Goal: Information Seeking & Learning: Learn about a topic

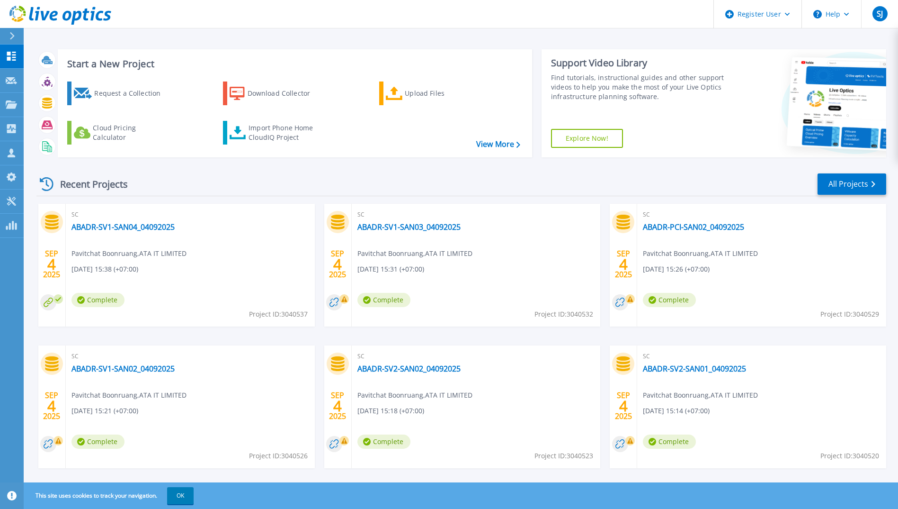
scroll to position [16, 0]
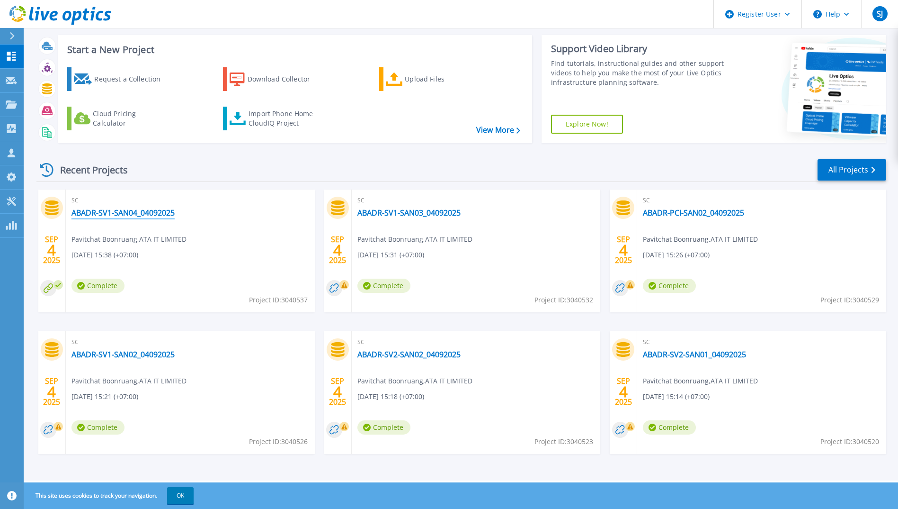
click at [126, 212] on link "ABADR-SV1-SAN04_04092025" at bounding box center [123, 212] width 103 height 9
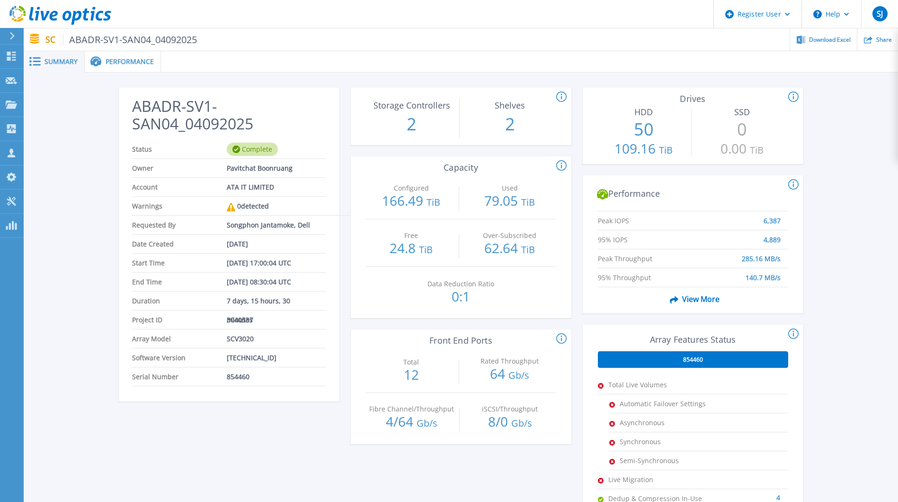
click at [183, 109] on h2 "ABADR-SV1-SAN04_04092025" at bounding box center [228, 115] width 193 height 35
click at [186, 103] on h2 "ABADR-SV1-SAN04_04092025" at bounding box center [228, 115] width 193 height 35
click at [240, 333] on span "SCV3020" at bounding box center [240, 338] width 27 height 18
drag, startPoint x: 257, startPoint y: 123, endPoint x: 137, endPoint y: 99, distance: 122.1
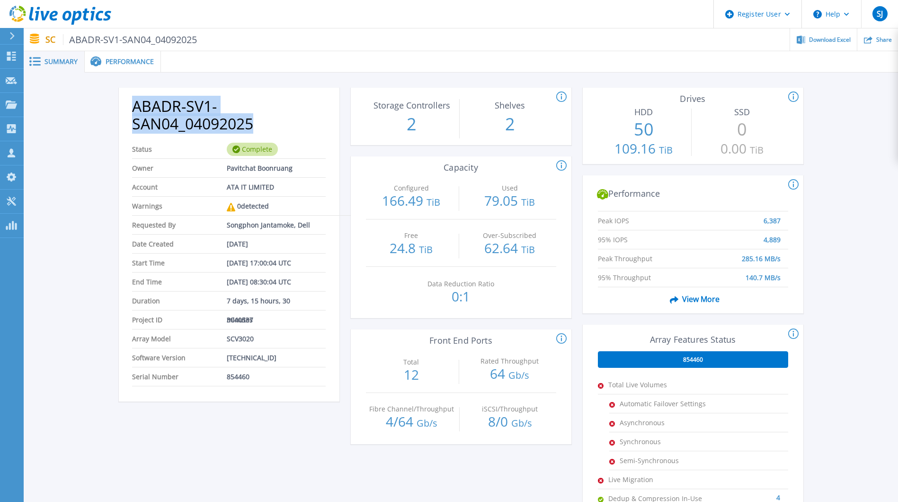
click at [137, 99] on h2 "ABADR-SV1-SAN04_04092025" at bounding box center [228, 115] width 193 height 35
copy h2 "ABADR-SV1-SAN04_04092025"
click at [305, 251] on li "Date Created Sep 04, 2025" at bounding box center [228, 243] width 193 height 19
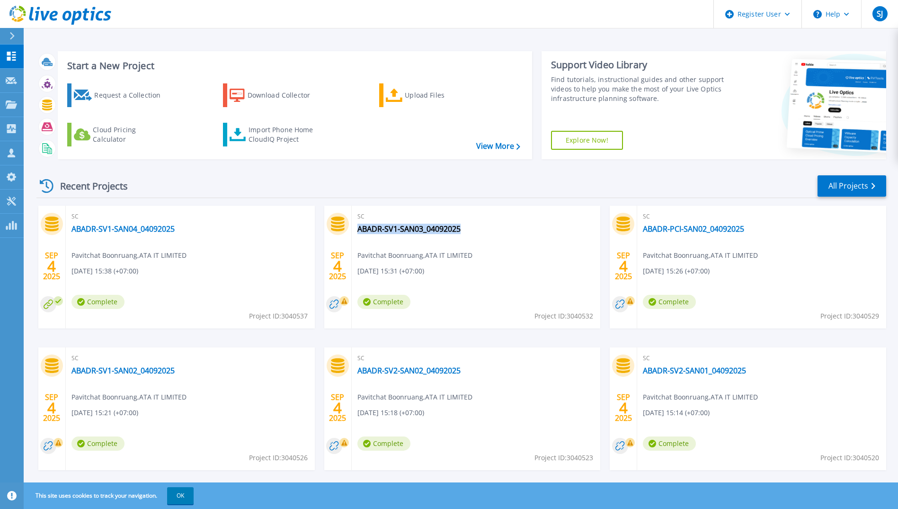
click at [465, 230] on div "SC ABADR-SV1-SAN03_04092025 Pavitchat Boonruang , ATA IT LIMITED 09/04/2025, 15…" at bounding box center [476, 267] width 249 height 123
drag, startPoint x: 464, startPoint y: 229, endPoint x: 448, endPoint y: 205, distance: 29.0
click at [448, 205] on div "Recent Projects All Projects SEP 4 2025 SC ABADR-SV1-SAN04_04092025 Pavitchat B…" at bounding box center [461, 332] width 850 height 330
drag, startPoint x: 469, startPoint y: 230, endPoint x: 358, endPoint y: 232, distance: 110.8
click at [358, 232] on div "SC ABADR-SV1-SAN03_04092025 Pavitchat Boonruang , ATA IT LIMITED 09/04/2025, 15…" at bounding box center [476, 267] width 249 height 123
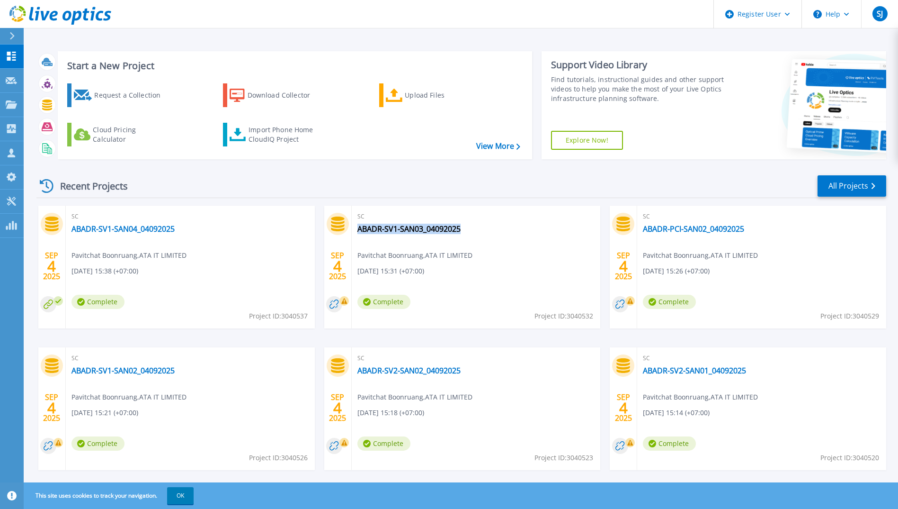
copy link "ABADR-SV1-SAN03_04092025"
click at [437, 193] on div "Recent Projects All Projects" at bounding box center [461, 186] width 850 height 24
click at [424, 231] on link "ABADR-SV1-SAN03_04092025" at bounding box center [409, 228] width 103 height 9
click at [692, 225] on link "ABADR-PCI-SAN02_04092025" at bounding box center [693, 228] width 101 height 9
click at [519, 221] on span "SC" at bounding box center [477, 216] width 238 height 10
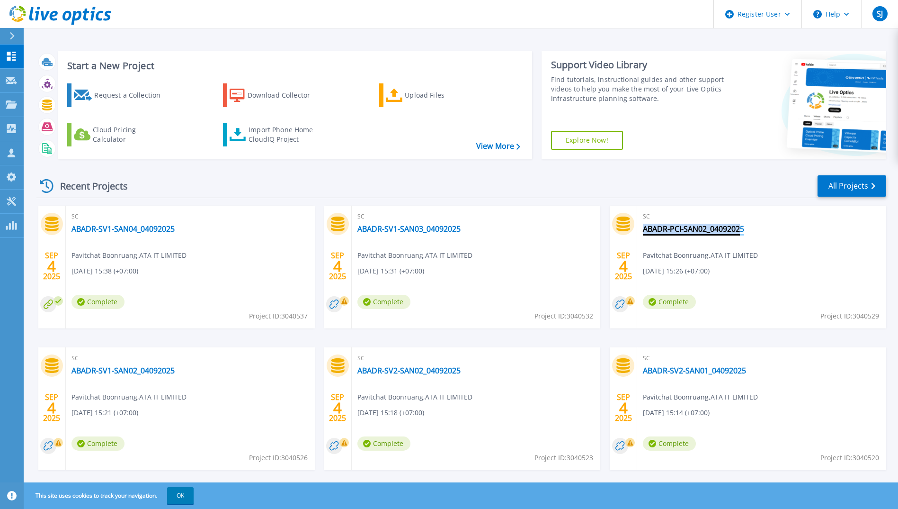
drag, startPoint x: 756, startPoint y: 230, endPoint x: 743, endPoint y: 229, distance: 13.3
click at [743, 229] on div "SC ABADR-PCI-SAN02_04092025 Pavitchat Boonruang , ATA IT LIMITED 09/04/2025, 15…" at bounding box center [762, 267] width 249 height 123
drag, startPoint x: 743, startPoint y: 229, endPoint x: 732, endPoint y: 208, distance: 23.5
click at [732, 208] on div "SC ABADR-PCI-SAN02_04092025 Pavitchat Boonruang , ATA IT LIMITED [DATE] 15:26 (…" at bounding box center [762, 267] width 249 height 123
drag, startPoint x: 761, startPoint y: 236, endPoint x: 753, endPoint y: 236, distance: 8.5
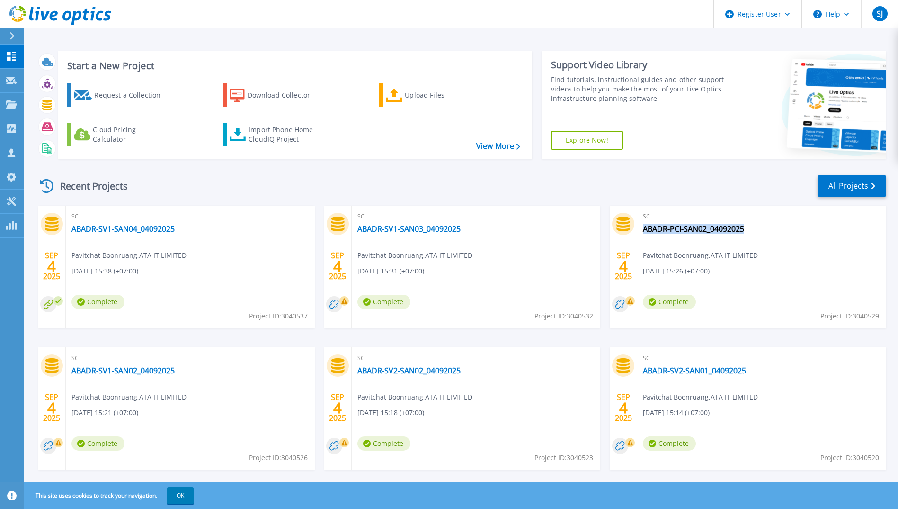
click at [753, 236] on div "SC ABADR-PCI-SAN02_04092025 Pavitchat Boonruang , ATA IT LIMITED 09/04/2025, 15…" at bounding box center [762, 267] width 249 height 123
copy div "ABADR-PCI-SAN02_04092025"
click at [692, 192] on div "Recent Projects All Projects" at bounding box center [461, 186] width 850 height 24
click at [702, 232] on link "ABADR-PCI-SAN02_04092025" at bounding box center [693, 228] width 101 height 9
click at [761, 250] on div "SC ABADR-PCI-SAN02_04092025 Pavitchat Boonruang , ATA IT LIMITED 09/04/2025, 15…" at bounding box center [762, 267] width 249 height 123
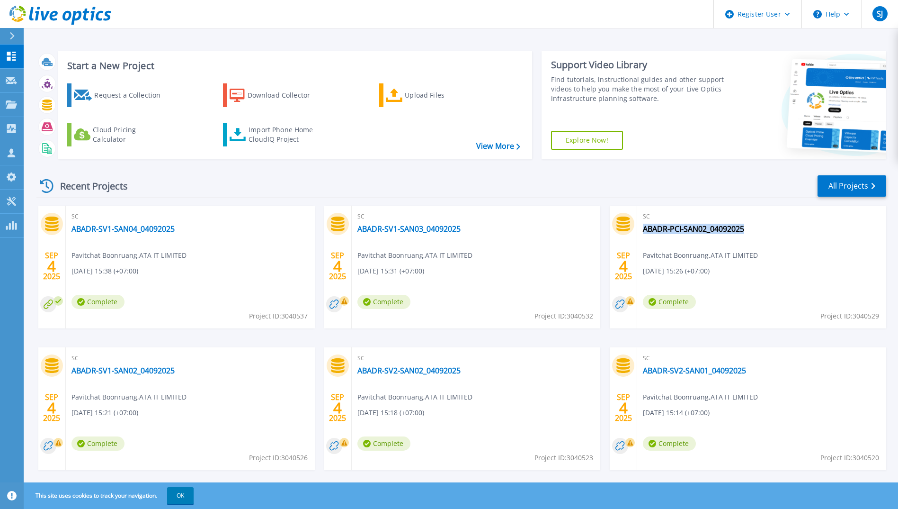
drag, startPoint x: 765, startPoint y: 231, endPoint x: 753, endPoint y: 232, distance: 11.9
click at [753, 232] on div "SC ABADR-PCI-SAN02_04092025 Pavitchat Boonruang , ATA IT LIMITED 09/04/2025, 15…" at bounding box center [762, 267] width 249 height 123
copy div "ABADR-PCI-SAN02_04092025"
click at [795, 246] on div "SC ABADR-PCI-SAN02_04092025 Pavitchat Boonruang , ATA IT LIMITED 09/04/2025, 15…" at bounding box center [762, 267] width 249 height 123
drag, startPoint x: 719, startPoint y: 231, endPoint x: 734, endPoint y: 203, distance: 31.6
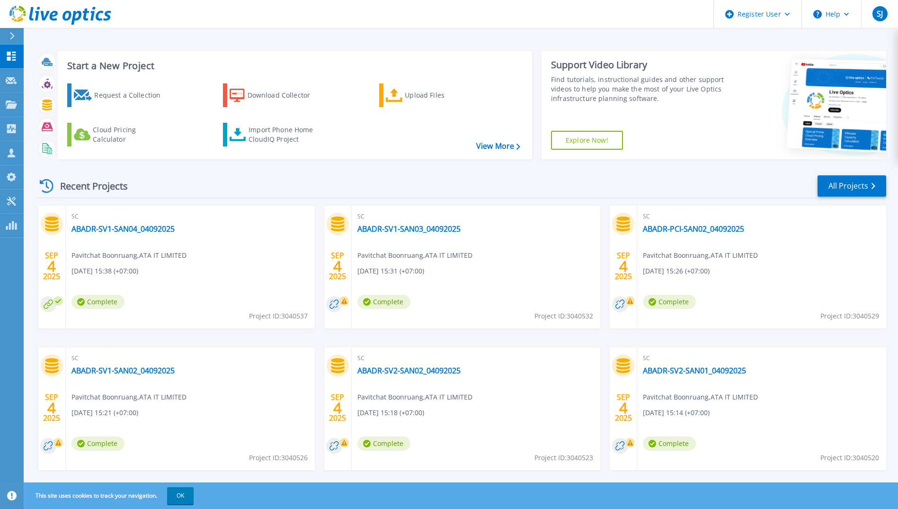
click at [721, 172] on div "Recent Projects All Projects SEP 4 2025 SC ABADR-SV1-SAN04_04092025 Pavitchat B…" at bounding box center [461, 332] width 850 height 330
drag, startPoint x: 639, startPoint y: 232, endPoint x: 747, endPoint y: 230, distance: 107.5
click at [747, 230] on div "SC ABADR-PCI-SAN02_04092025 Pavitchat Boonruang , ATA IT LIMITED 09/04/2025, 15…" at bounding box center [762, 267] width 249 height 123
copy link "ABADR-PCI-SAN02_04092025"
drag, startPoint x: 260, startPoint y: 242, endPoint x: 224, endPoint y: 238, distance: 37.1
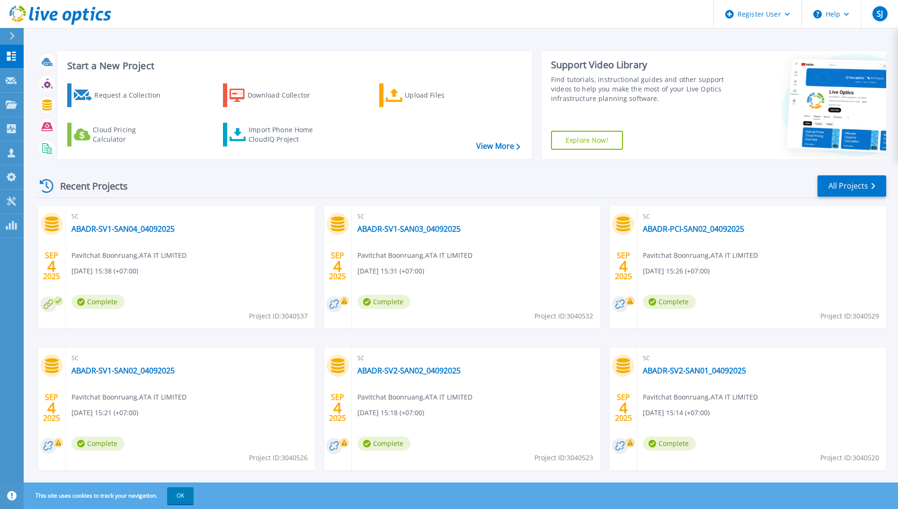
click at [260, 242] on div "SC ABADR-SV1-SAN04_04092025 Pavitchat Boonruang , ATA IT LIMITED 09/04/2025, 15…" at bounding box center [190, 267] width 249 height 123
drag, startPoint x: 68, startPoint y: 231, endPoint x: 184, endPoint y: 234, distance: 116.5
click at [184, 234] on div "SC ABADR-SV1-SAN04_04092025 Pavitchat Boonruang , ATA IT LIMITED 09/04/2025, 15…" at bounding box center [190, 267] width 249 height 123
copy link "ABADR-SV1-SAN04_04092025"
drag, startPoint x: 68, startPoint y: 370, endPoint x: 177, endPoint y: 371, distance: 109.4
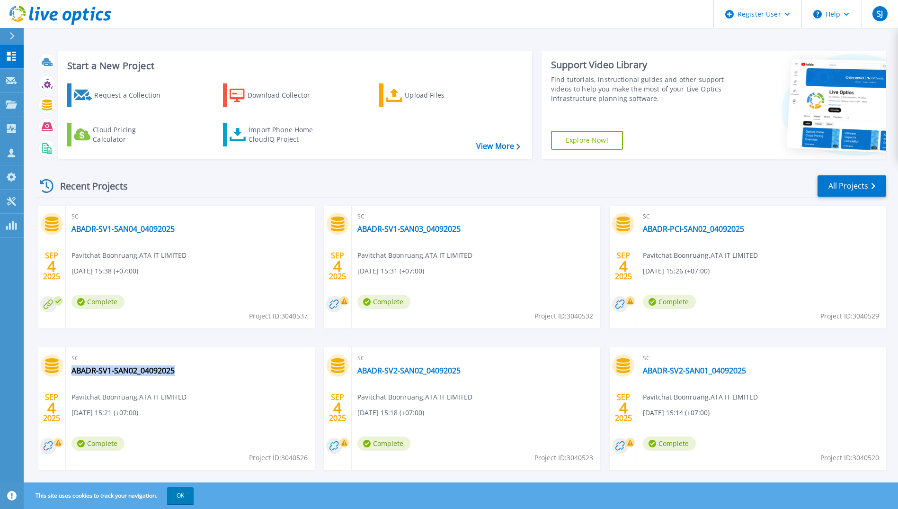
click at [177, 371] on div "SC ABADR-SV1-SAN02_04092025 Pavitchat Boonruang , ATA IT LIMITED 09/04/2025, 15…" at bounding box center [190, 408] width 249 height 123
copy link "ABADR-SV1-SAN02_04092025"
click at [214, 369] on div "SC ABADR-SV1-SAN02_04092025 Pavitchat Boonruang , ATA IT LIMITED 09/04/2025, 15…" at bounding box center [190, 408] width 249 height 123
click at [142, 370] on link "ABADR-SV1-SAN02_04092025" at bounding box center [123, 370] width 103 height 9
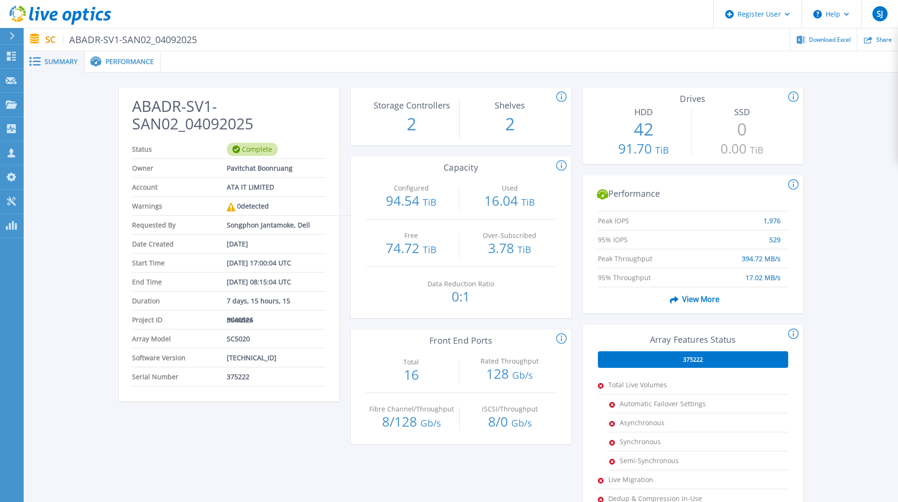
click at [316, 112] on h2 "ABADR-SV1-SAN02_04092025" at bounding box center [228, 115] width 193 height 35
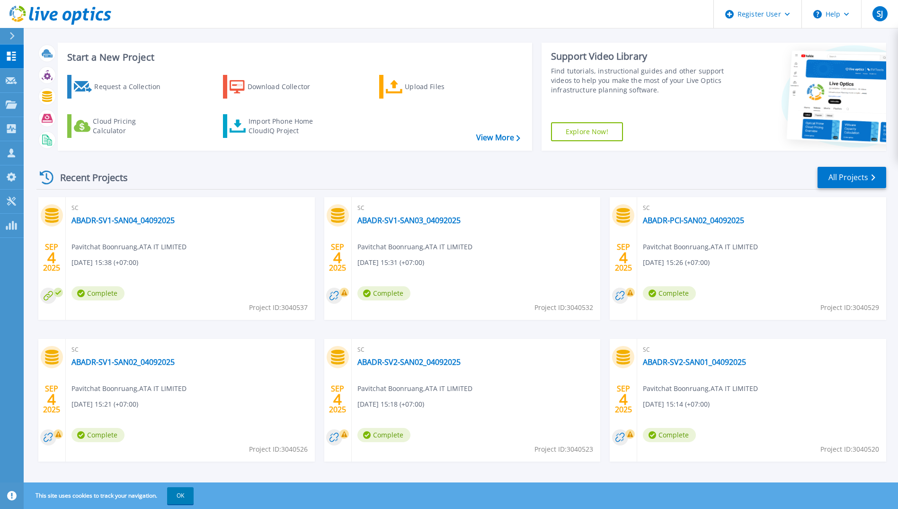
scroll to position [16, 0]
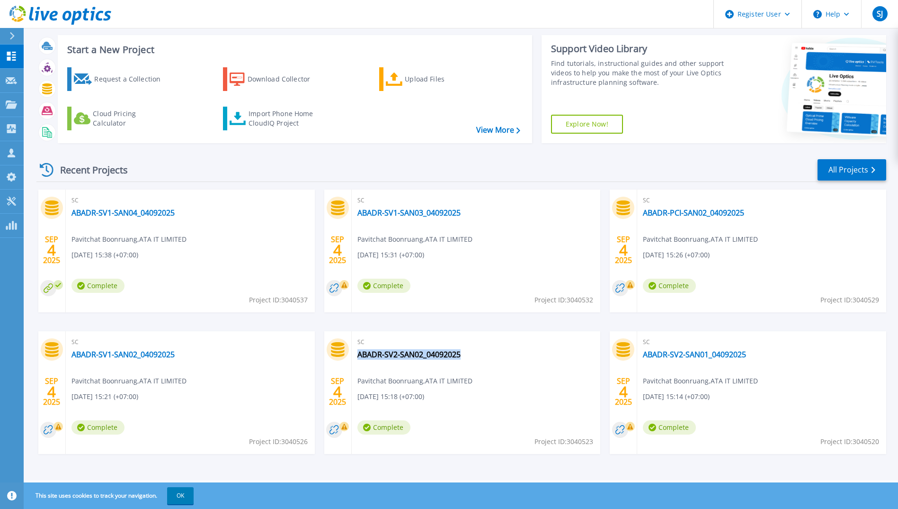
drag, startPoint x: 478, startPoint y: 354, endPoint x: 467, endPoint y: 357, distance: 12.2
click at [467, 357] on div "SC ABADR-SV2-SAN02_04092025 Pavitchat Boonruang , ATA IT LIMITED [DATE] 15:18 (…" at bounding box center [476, 392] width 249 height 123
copy div "ABADR-SV2-SAN02_04092025"
click at [500, 364] on div "SC ABADR-SV2-SAN02_04092025 Pavitchat Boonruang , ATA IT LIMITED [DATE] 15:18 (…" at bounding box center [476, 392] width 249 height 123
click at [430, 354] on link "ABADR-SV2-SAN02_04092025" at bounding box center [409, 354] width 103 height 9
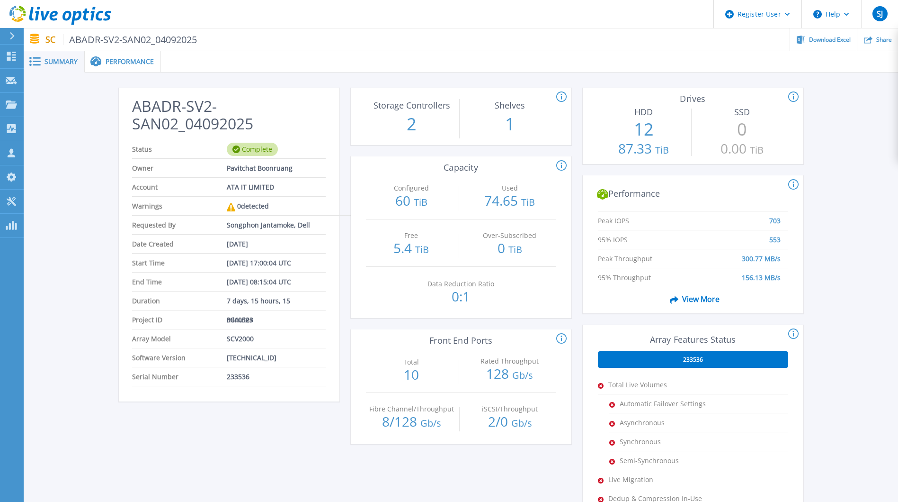
click at [307, 74] on div "ABADR-SV2-SAN02_04092025 Status Complete Owner Pavitchat Boonruang Account ATA …" at bounding box center [461, 354] width 875 height 564
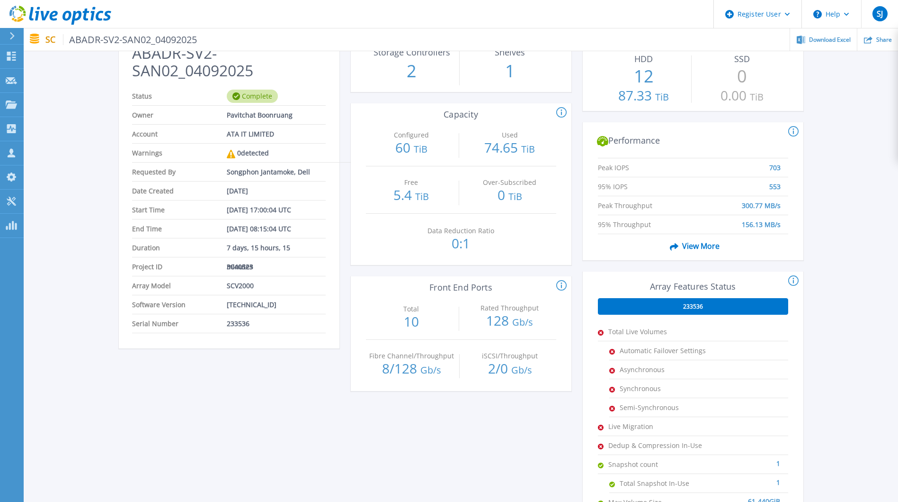
scroll to position [142, 0]
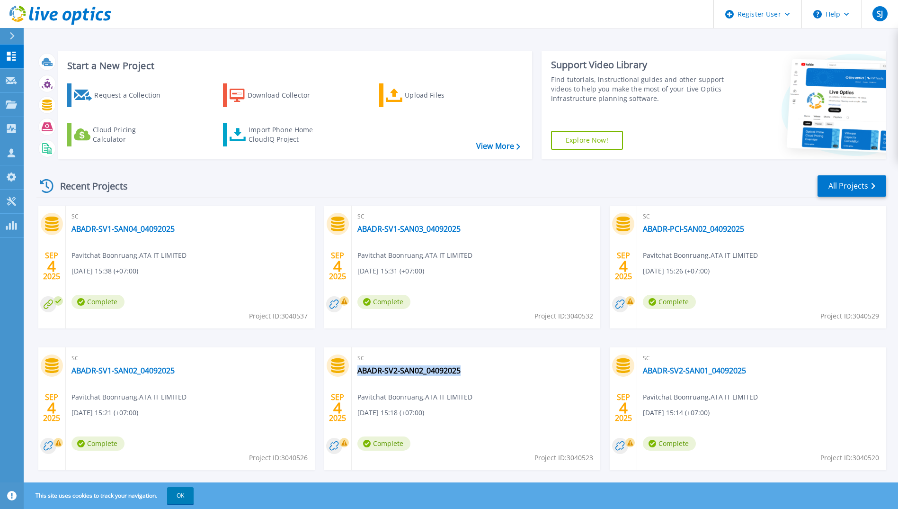
drag, startPoint x: 353, startPoint y: 376, endPoint x: 464, endPoint y: 373, distance: 111.3
click at [464, 373] on div "SC ABADR-SV2-SAN02_04092025 Pavitchat Boonruang , ATA IT LIMITED 09/04/2025, 15…" at bounding box center [476, 408] width 249 height 123
copy link "ABADR-SV2-SAN02_04092025"
click at [309, 46] on div "Start a New Project Request a Collection Download Collector Upload Files Cloud …" at bounding box center [461, 105] width 850 height 123
drag, startPoint x: 637, startPoint y: 372, endPoint x: 761, endPoint y: 376, distance: 124.1
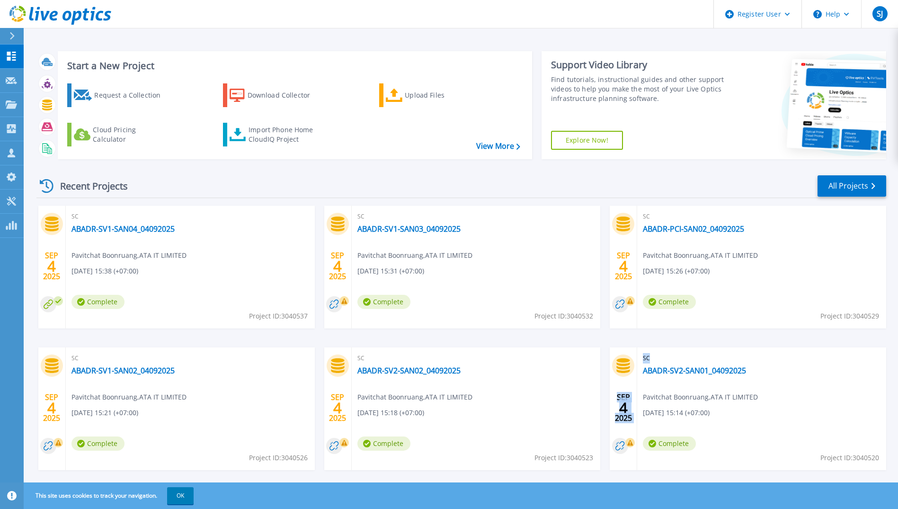
click at [761, 376] on div "SEP 4 2025 SC ABADR-SV2-SAN01_04092025 Pavitchat Boonruang , ATA IT LIMITED 09/…" at bounding box center [748, 408] width 277 height 123
drag, startPoint x: 762, startPoint y: 376, endPoint x: 731, endPoint y: 349, distance: 40.6
click at [736, 348] on div "SC ABADR-SV2-SAN01_04092025 Pavitchat Boonruang , ATA IT LIMITED 09/04/2025, 15…" at bounding box center [762, 408] width 249 height 123
drag, startPoint x: 639, startPoint y: 374, endPoint x: 749, endPoint y: 376, distance: 109.4
click at [749, 376] on div "SC ABADR-SV2-SAN01_04092025 Pavitchat Boonruang , ATA IT LIMITED 09/04/2025, 15…" at bounding box center [762, 408] width 249 height 123
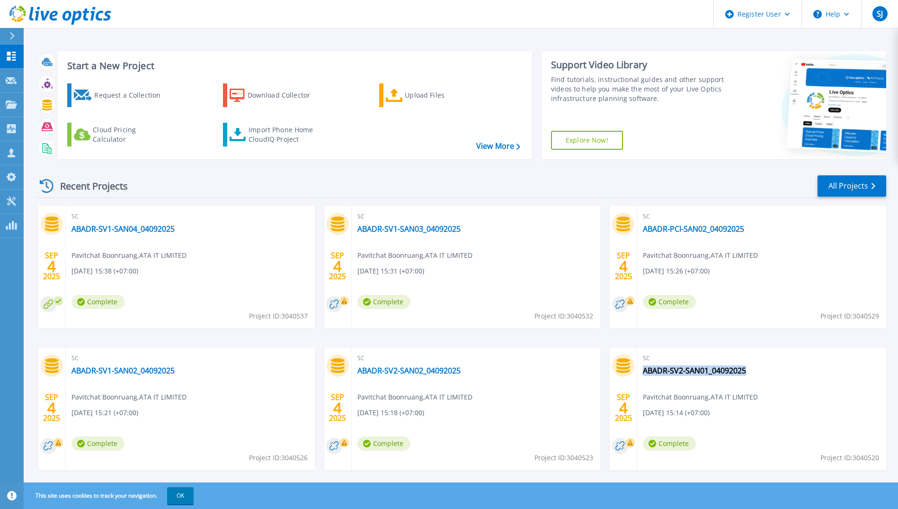
copy link "ABADR-SV2-SAN01_04092025"
click at [758, 403] on div "SC ABADR-SV2-SAN01_04092025 Pavitchat Boonruang , ATA IT LIMITED 09/04/2025, 15…" at bounding box center [762, 408] width 249 height 123
click at [710, 369] on link "ABADR-SV2-SAN01_04092025" at bounding box center [694, 370] width 103 height 9
click at [840, 190] on link "All Projects" at bounding box center [852, 185] width 69 height 21
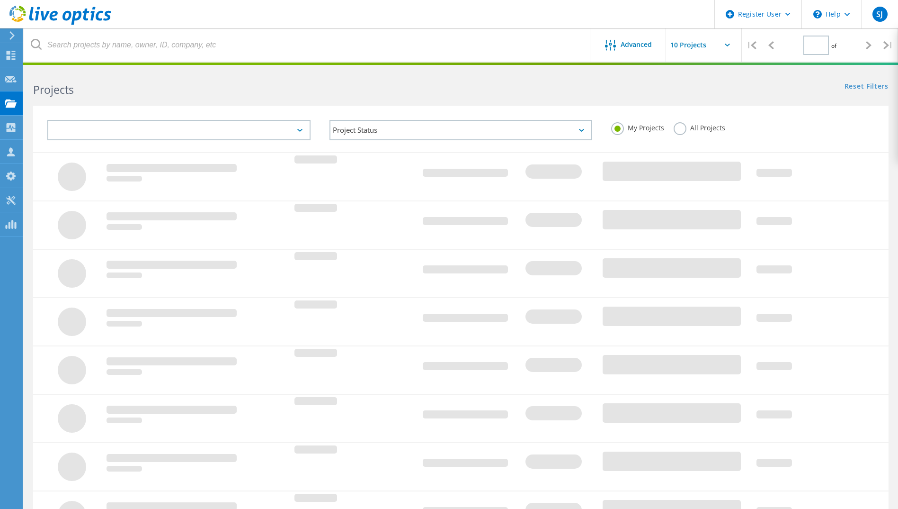
type input "1"
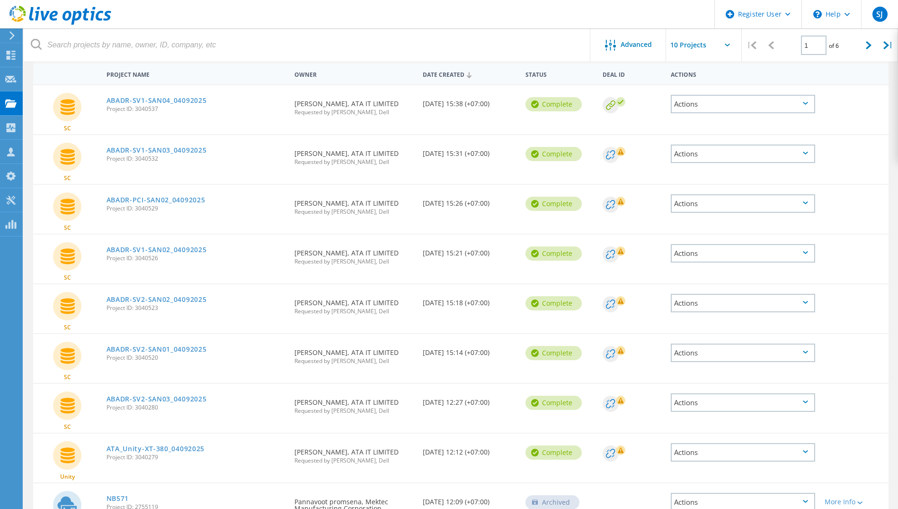
scroll to position [95, 0]
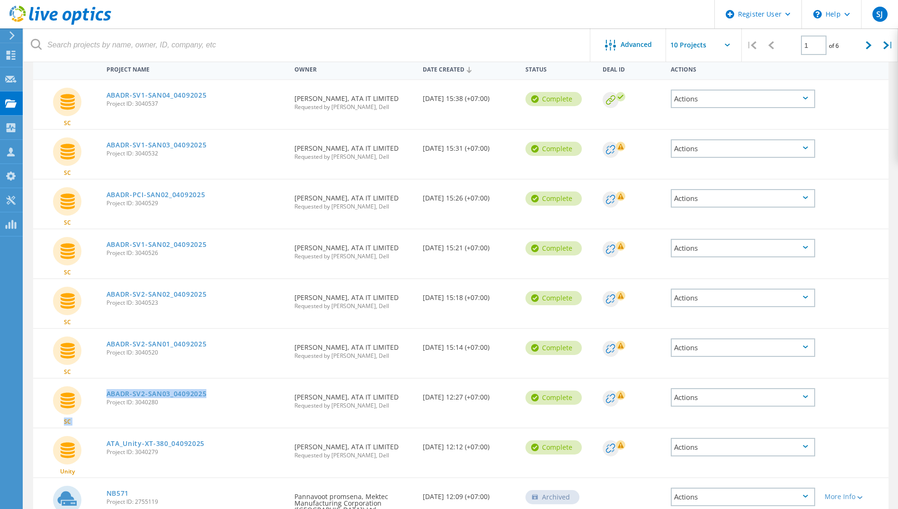
drag, startPoint x: 98, startPoint y: 393, endPoint x: 216, endPoint y: 393, distance: 117.9
click at [216, 393] on div "SC ABADR-SV2-SAN03_04092025 Project ID: 3040280 Requested By Pavitchat Boonruan…" at bounding box center [461, 402] width 856 height 49
drag, startPoint x: 216, startPoint y: 393, endPoint x: 209, endPoint y: 364, distance: 29.3
click at [216, 360] on div "ABADR-SV2-SAN01_04092025 Project ID: 3040520" at bounding box center [196, 347] width 189 height 36
drag, startPoint x: 104, startPoint y: 392, endPoint x: 214, endPoint y: 393, distance: 109.9
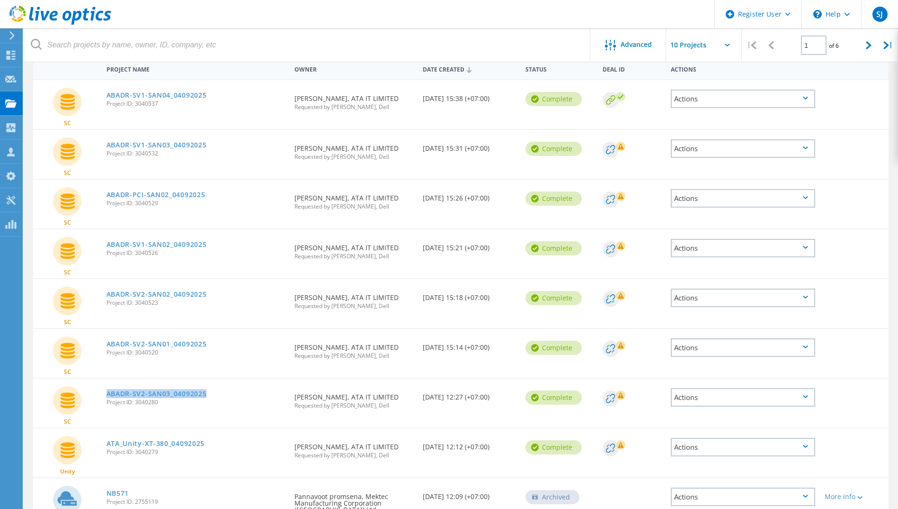
click at [214, 393] on div "ABADR-SV2-SAN03_04092025 Project ID: 3040280" at bounding box center [196, 396] width 189 height 36
copy link "ABADR-SV2-SAN03_04092025"
click at [226, 363] on div "ABADR-SV2-SAN01_04092025 Project ID: 3040520" at bounding box center [196, 347] width 189 height 36
click at [195, 390] on link "ABADR-SV2-SAN03_04092025" at bounding box center [157, 393] width 100 height 7
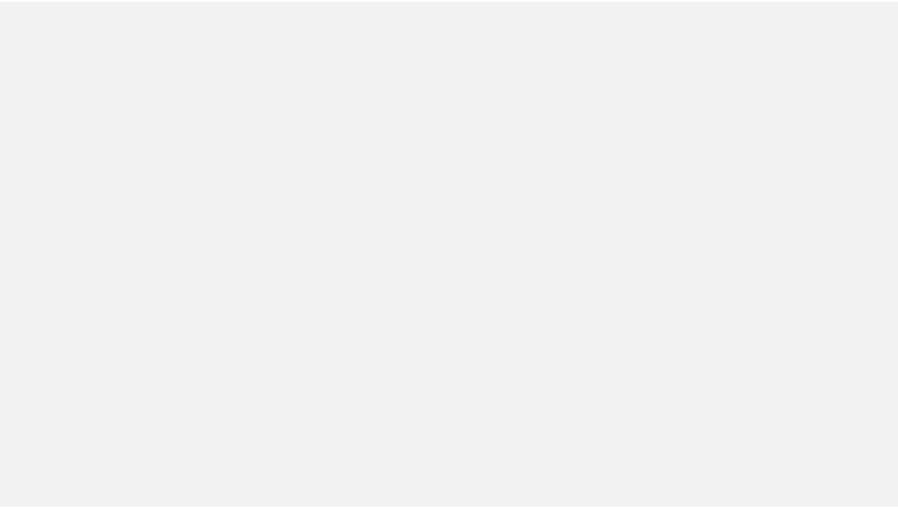
scroll to position [96, 0]
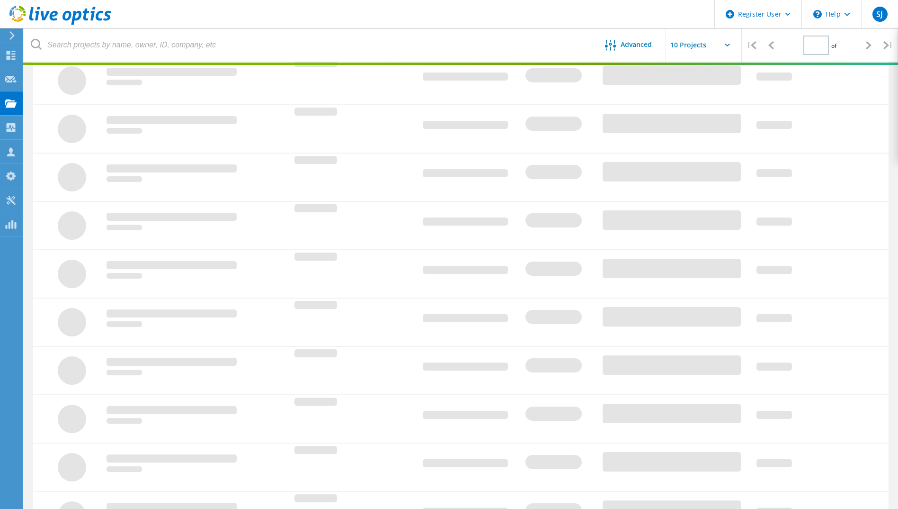
type input "1"
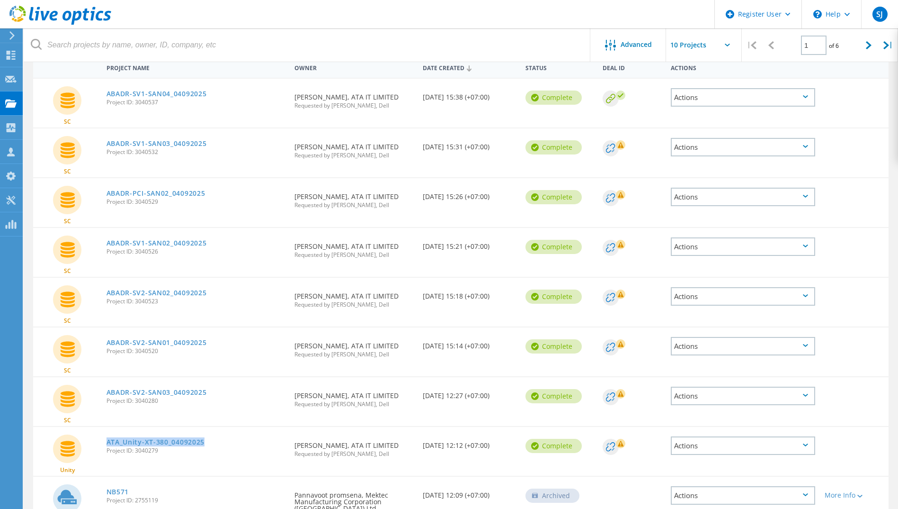
drag, startPoint x: 103, startPoint y: 440, endPoint x: 214, endPoint y: 440, distance: 110.4
click at [214, 440] on div "ATA_Unity-XT-380_04092025 Project ID: 3040279" at bounding box center [196, 445] width 189 height 36
copy link "ATA_Unity-XT-380_04092025"
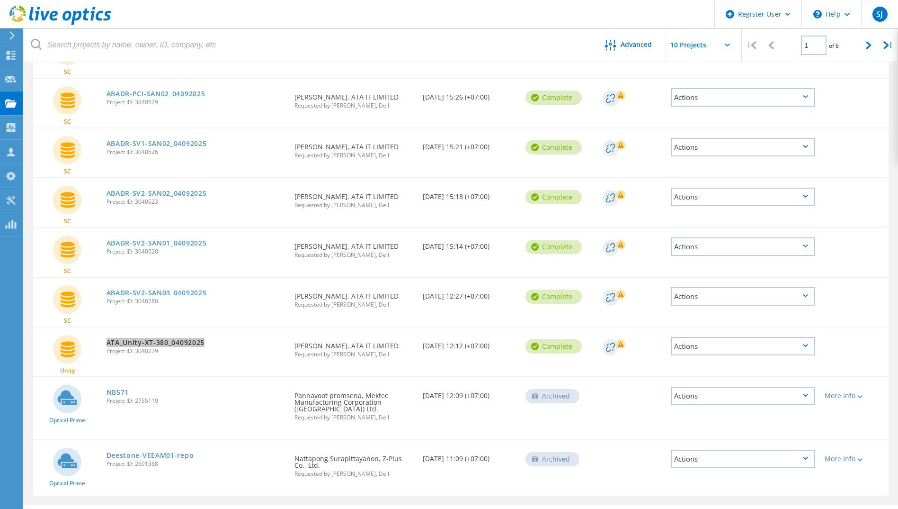
scroll to position [220, 0]
